Goal: Browse casually

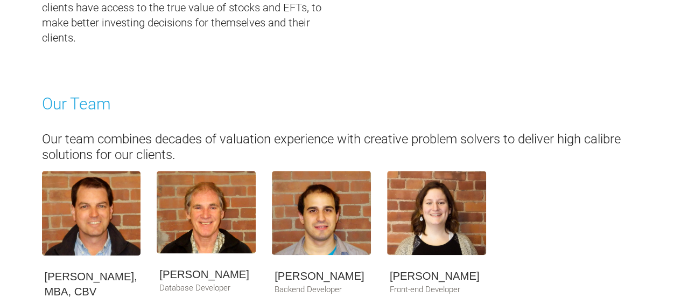
scroll to position [404, 0]
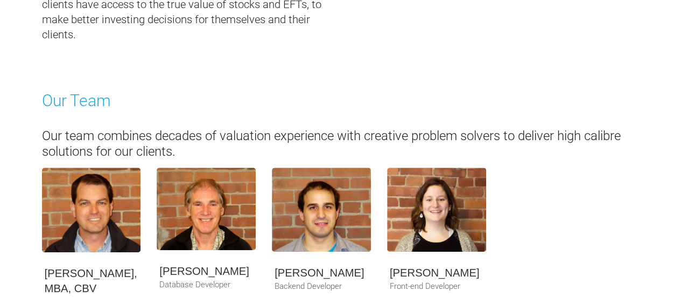
drag, startPoint x: 684, startPoint y: 27, endPoint x: 674, endPoint y: 130, distance: 103.2
click at [674, 130] on html "Blog Resources Pricing About Sign In" at bounding box center [340, 146] width 681 height 1100
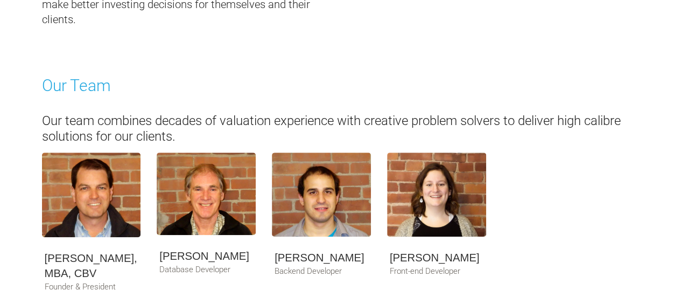
scroll to position [464, 0]
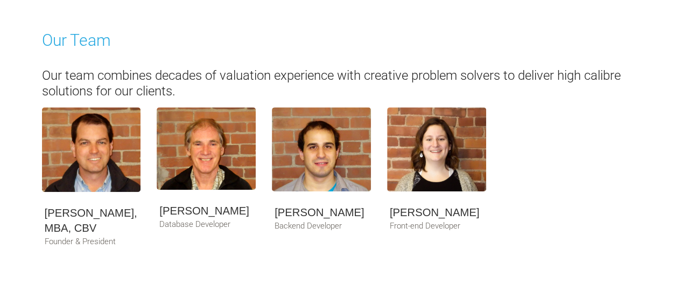
click at [186, 161] on img at bounding box center [206, 148] width 99 height 82
click at [402, 210] on h5 "[PERSON_NAME]" at bounding box center [437, 212] width 94 height 15
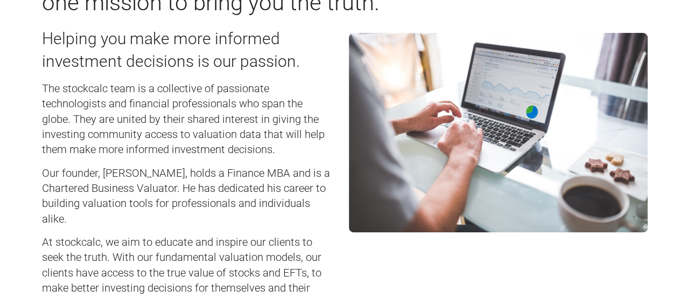
scroll to position [140, 0]
